Goal: Task Accomplishment & Management: Manage account settings

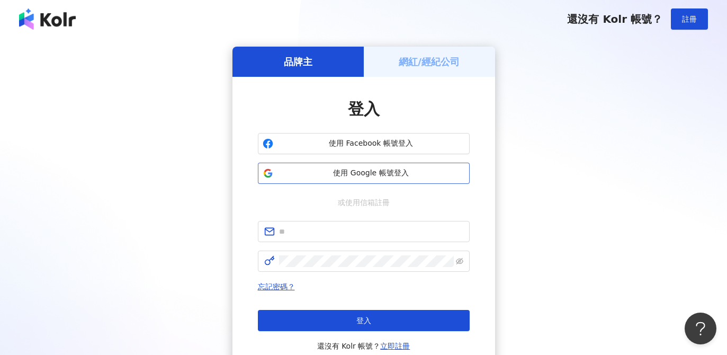
click at [411, 171] on span "使用 Google 帳號登入" at bounding box center [372, 173] width 188 height 11
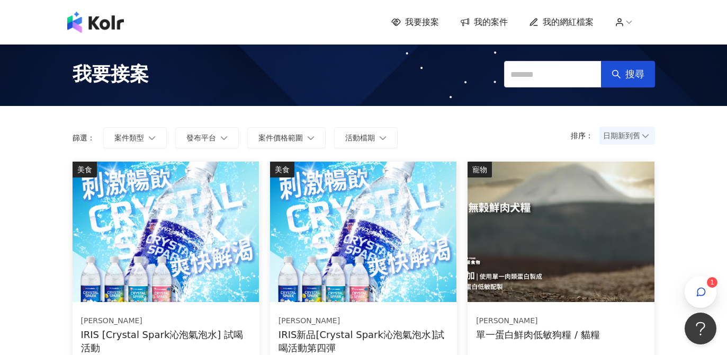
click at [487, 26] on span "我的案件" at bounding box center [491, 22] width 34 height 12
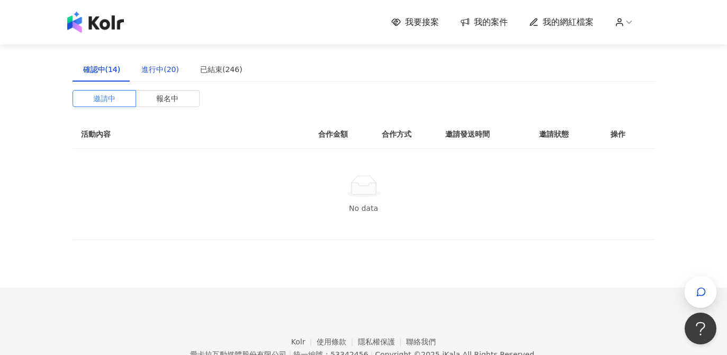
click at [166, 67] on div "進行中(20)" at bounding box center [160, 70] width 38 height 12
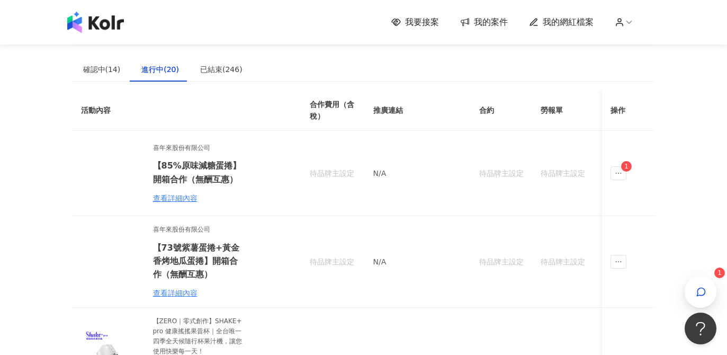
scroll to position [1, 0]
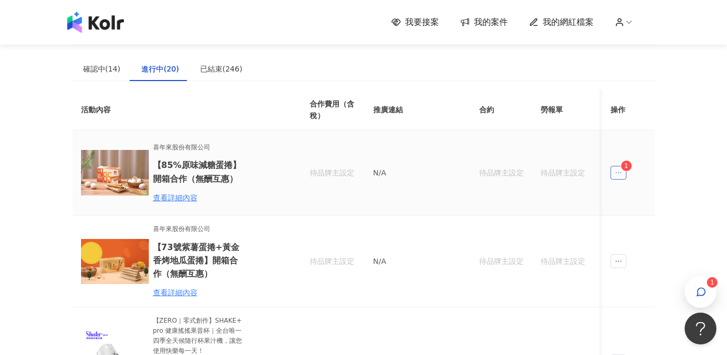
click at [619, 172] on icon "ellipsis" at bounding box center [618, 172] width 7 height 7
click at [646, 223] on span "1" at bounding box center [653, 220] width 14 height 11
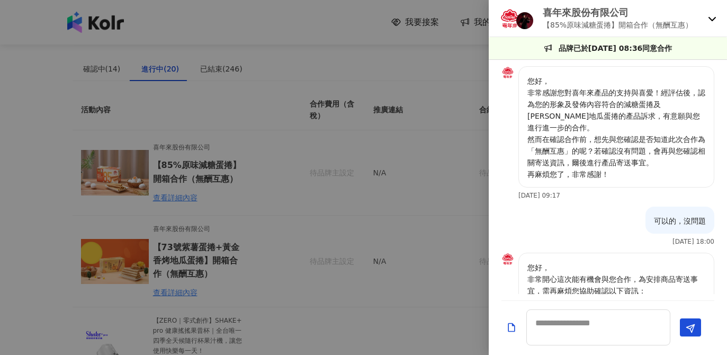
scroll to position [412, 0]
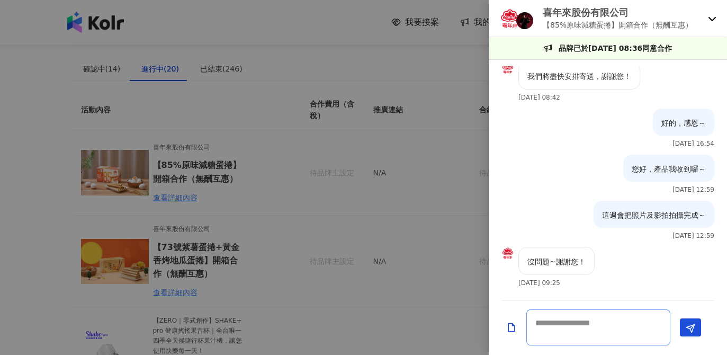
click at [583, 332] on textarea at bounding box center [599, 327] width 144 height 36
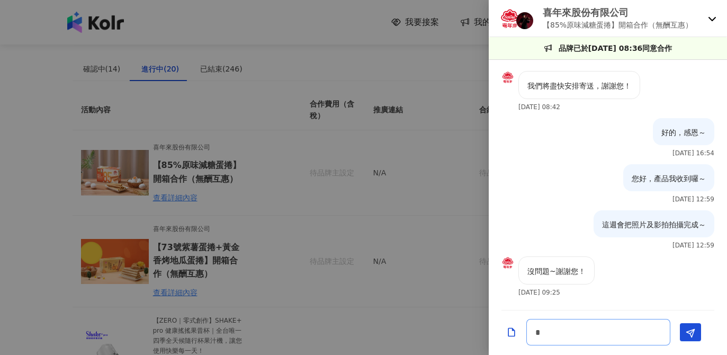
scroll to position [403, 0]
type textarea "**"
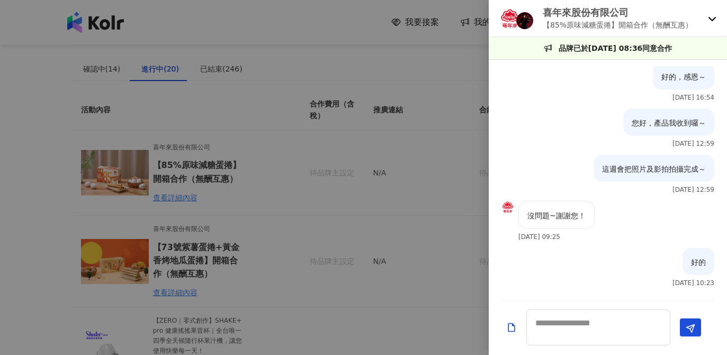
click at [686, 11] on p "喜年來股份有限公司" at bounding box center [618, 12] width 150 height 13
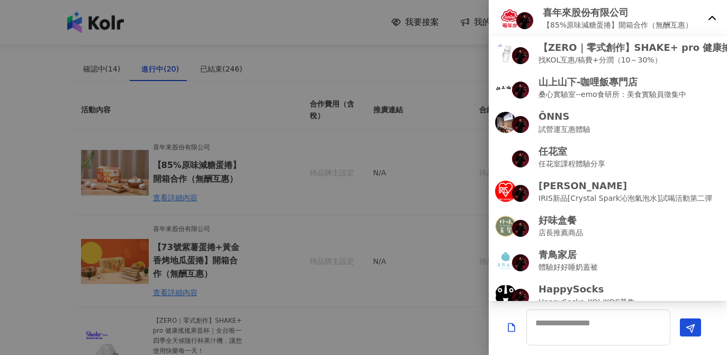
click at [415, 205] on div at bounding box center [363, 177] width 727 height 355
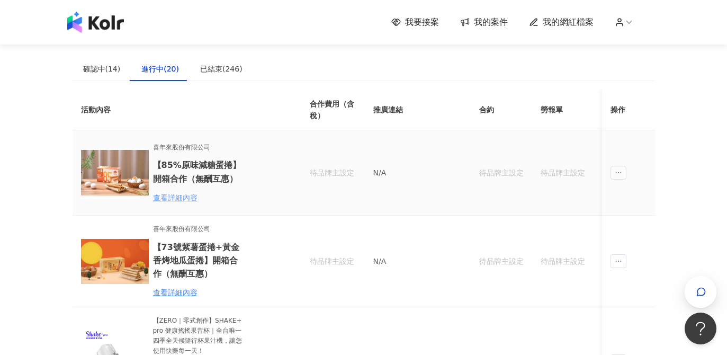
click at [190, 201] on div "查看詳細內容" at bounding box center [199, 198] width 93 height 12
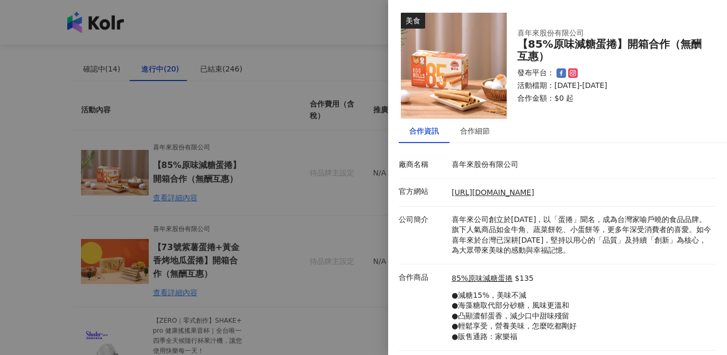
scroll to position [21, 0]
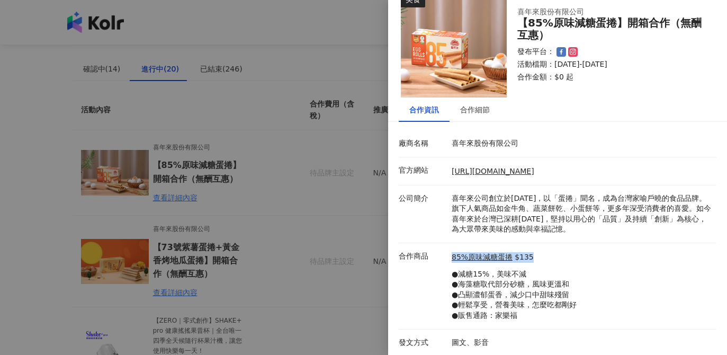
drag, startPoint x: 449, startPoint y: 255, endPoint x: 536, endPoint y: 255, distance: 86.9
click at [537, 255] on div "85%原味減糖蛋捲 $135 ●減糖15%，美味不減 ●海藻糖取代部分砂糖，風味更溫和 ●凸顯濃郁蛋香，減少口中甜味殘留 ●輕鬆享受，營養美味，怎麼吃都剛好 …" at bounding box center [581, 286] width 265 height 70
copy div "85%原味減糖蛋捲 $135"
click at [55, 176] on div at bounding box center [363, 177] width 727 height 355
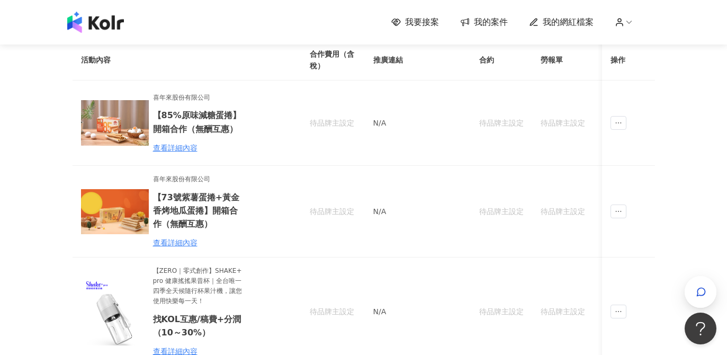
scroll to position [51, 0]
click at [187, 246] on div "查看詳細內容" at bounding box center [199, 242] width 93 height 12
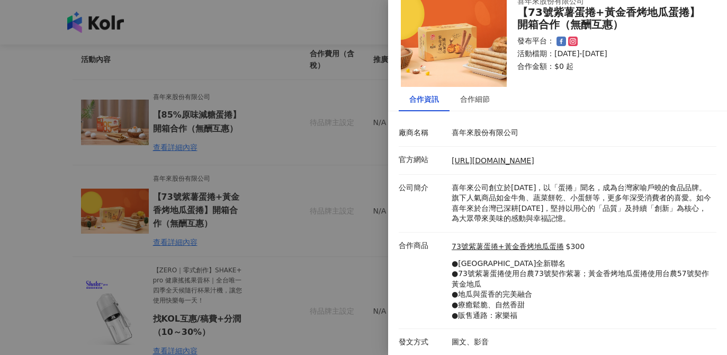
scroll to position [0, 0]
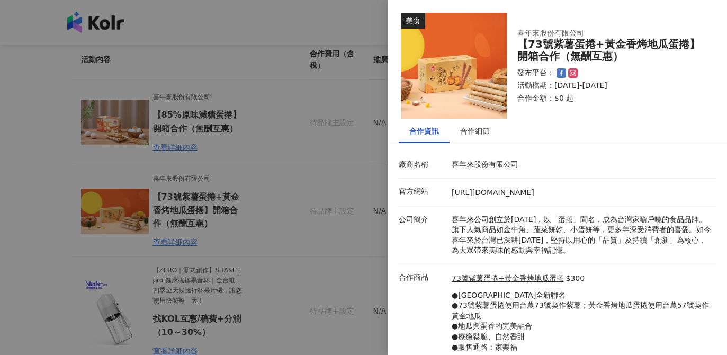
click at [336, 228] on div at bounding box center [363, 177] width 727 height 355
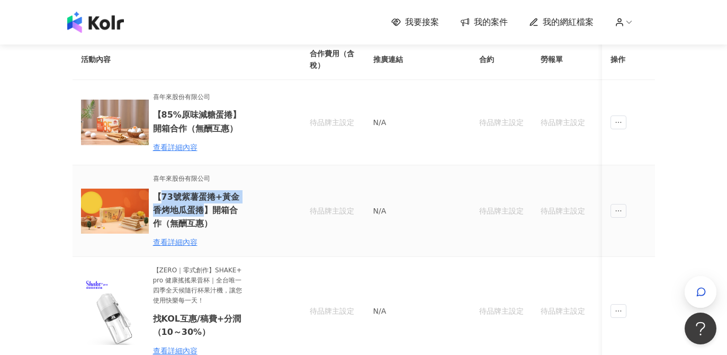
drag, startPoint x: 163, startPoint y: 197, endPoint x: 193, endPoint y: 208, distance: 32.0
click at [193, 208] on h6 "【73號紫薯蛋捲+黃金香烤地瓜蛋捲】開箱合作（無酬互惠）" at bounding box center [199, 210] width 93 height 40
copy h6 "73號紫薯蛋捲+黃金香烤地瓜蛋捲"
